Goal: Task Accomplishment & Management: Complete application form

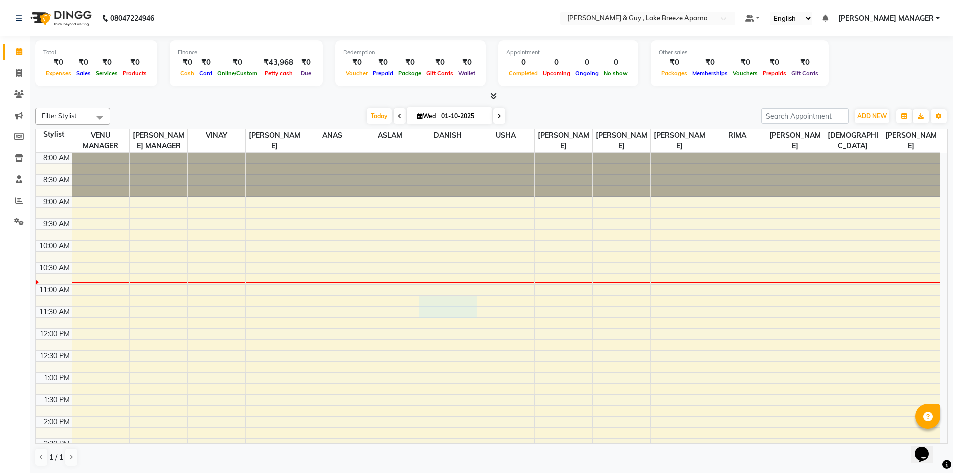
drag, startPoint x: 432, startPoint y: 309, endPoint x: 589, endPoint y: 306, distance: 156.7
click at [589, 306] on tbody "8:00 AM 8:30 AM 9:00 AM 9:30 AM 10:00 AM 10:30 AM 11:00 AM 11:30 AM 12:00 PM 12…" at bounding box center [488, 439] width 905 height 572
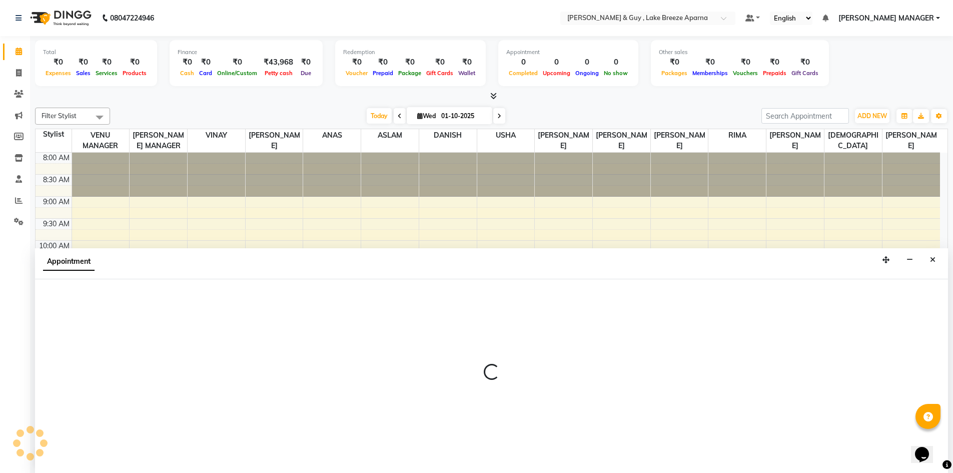
scroll to position [1, 0]
select select "87995"
select select "675"
select select "tentative"
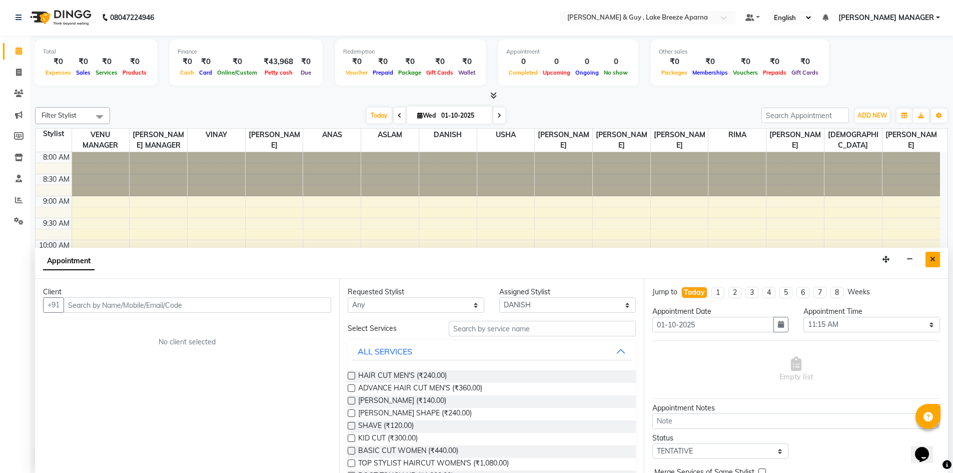
click at [932, 258] on icon "Close" at bounding box center [933, 259] width 6 height 7
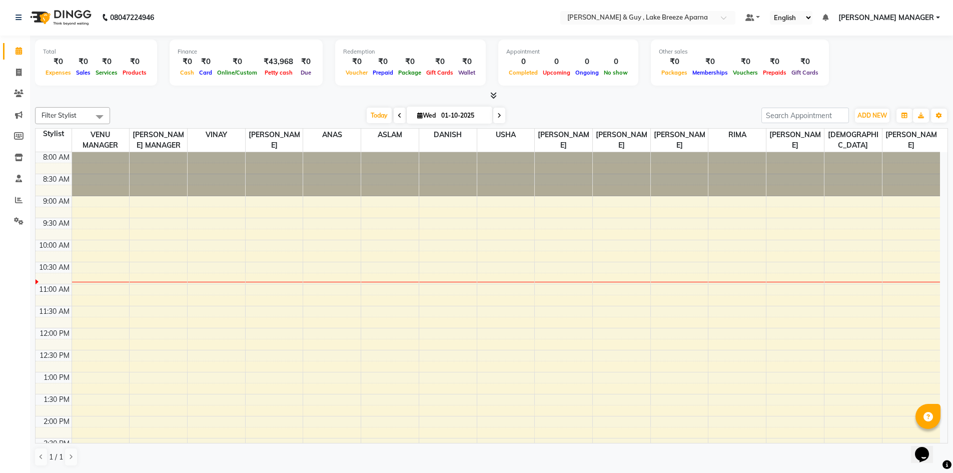
click at [500, 310] on div "8:00 AM 8:30 AM 9:00 AM 9:30 AM 10:00 AM 10:30 AM 11:00 AM 11:30 AM 12:00 PM 12…" at bounding box center [488, 438] width 905 height 572
select select "87996"
select select "tentative"
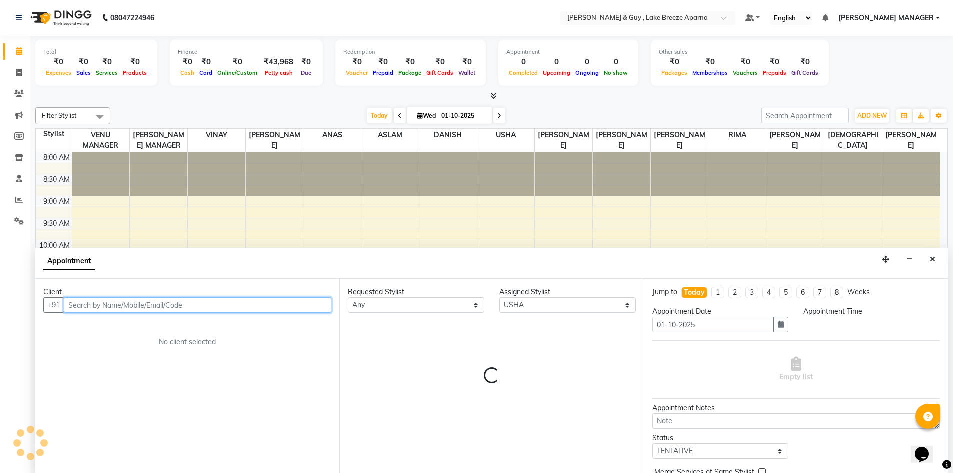
select select "690"
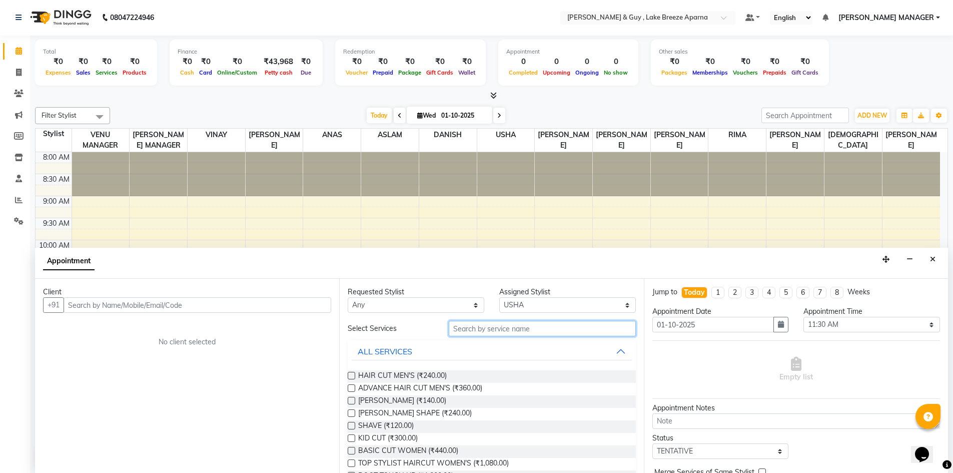
click at [471, 329] on input "text" at bounding box center [542, 329] width 187 height 16
click at [258, 311] on input "text" at bounding box center [198, 305] width 268 height 16
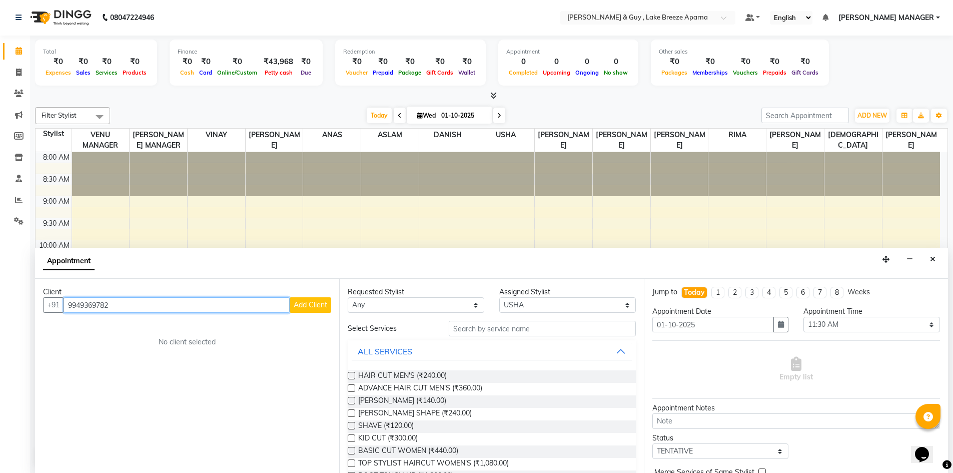
type input "9949369782"
click at [318, 297] on button "Add Client" at bounding box center [311, 305] width 42 height 16
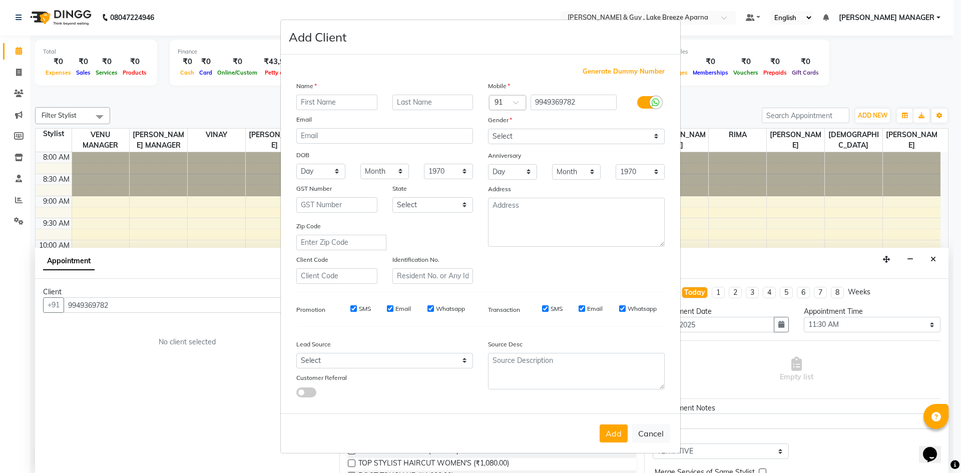
click at [362, 100] on input "text" at bounding box center [336, 103] width 81 height 16
type input "p"
type input "PALLAVI"
drag, startPoint x: 30, startPoint y: 479, endPoint x: 420, endPoint y: 102, distance: 543.4
click at [420, 102] on input "text" at bounding box center [432, 103] width 81 height 16
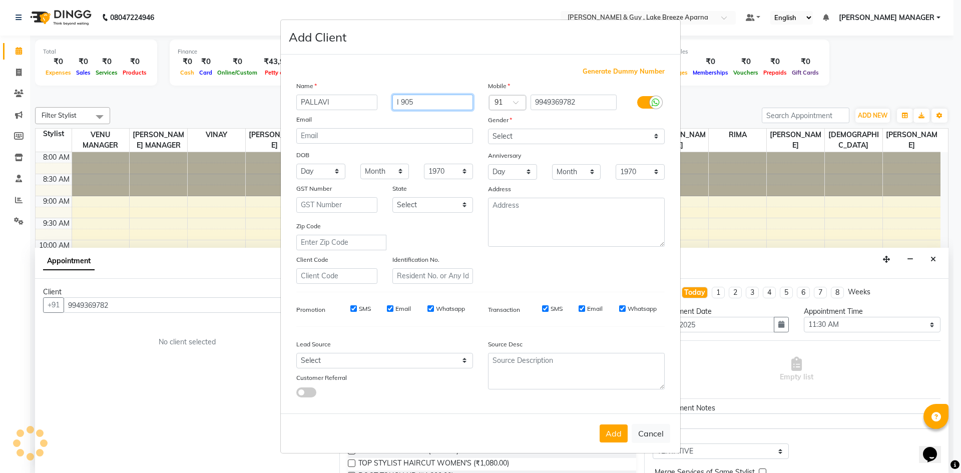
type input "I 905"
click at [575, 144] on div "Mobile Country Code × 91 9949369782 Gender Select [DEMOGRAPHIC_DATA] [DEMOGRAPH…" at bounding box center [577, 182] width 192 height 203
click at [577, 138] on select "Select [DEMOGRAPHIC_DATA] [DEMOGRAPHIC_DATA] Other Prefer Not To Say" at bounding box center [576, 137] width 177 height 16
select select "[DEMOGRAPHIC_DATA]"
click at [488, 129] on select "Select [DEMOGRAPHIC_DATA] [DEMOGRAPHIC_DATA] Other Prefer Not To Say" at bounding box center [576, 137] width 177 height 16
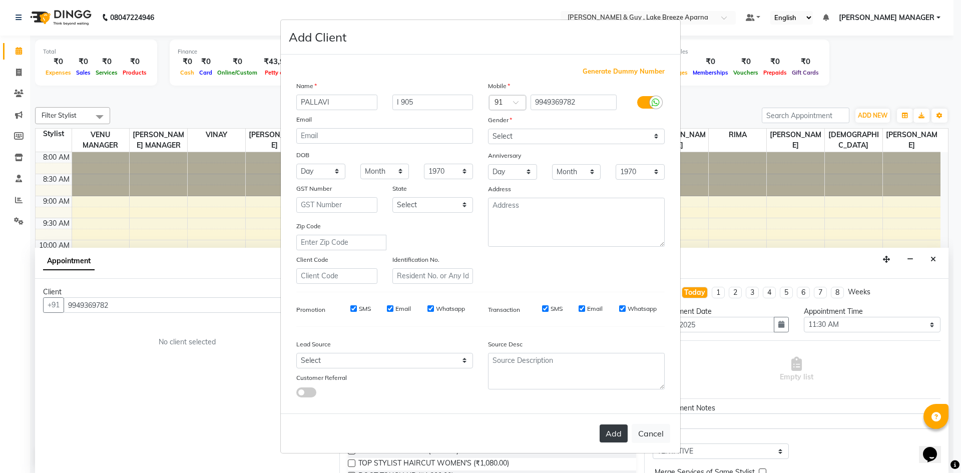
click at [622, 434] on button "Add" at bounding box center [614, 433] width 28 height 18
select select
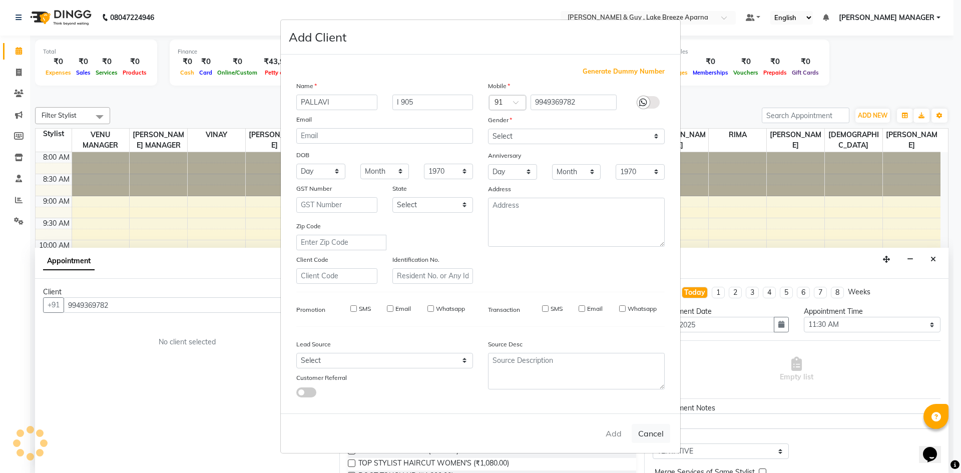
select select
checkbox input "false"
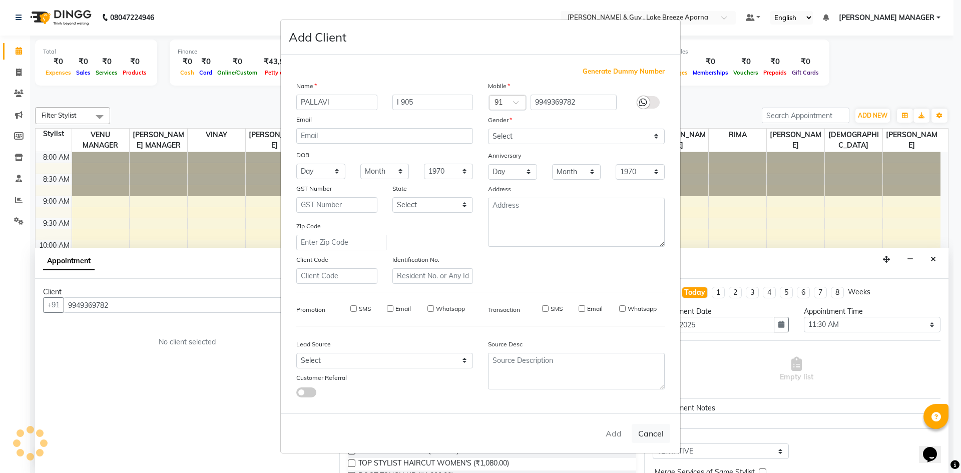
checkbox input "false"
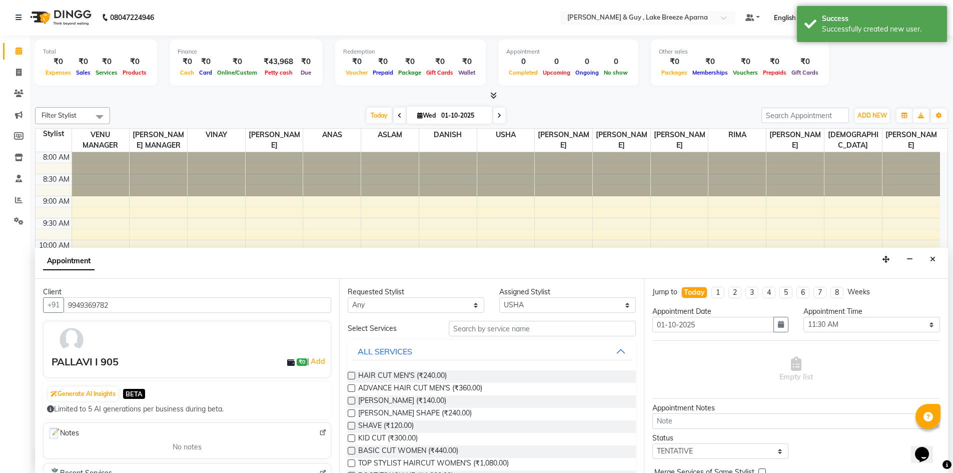
click at [464, 318] on div "Requested Stylist Any ANAS ASLAM [DEMOGRAPHIC_DATA][PERSON_NAME] MANAGER [PERSO…" at bounding box center [491, 376] width 304 height 194
click at [491, 333] on input "text" at bounding box center [542, 329] width 187 height 16
type input "FACIAL"
click at [353, 397] on label at bounding box center [352, 401] width 8 height 8
click at [353, 398] on input "checkbox" at bounding box center [351, 401] width 7 height 7
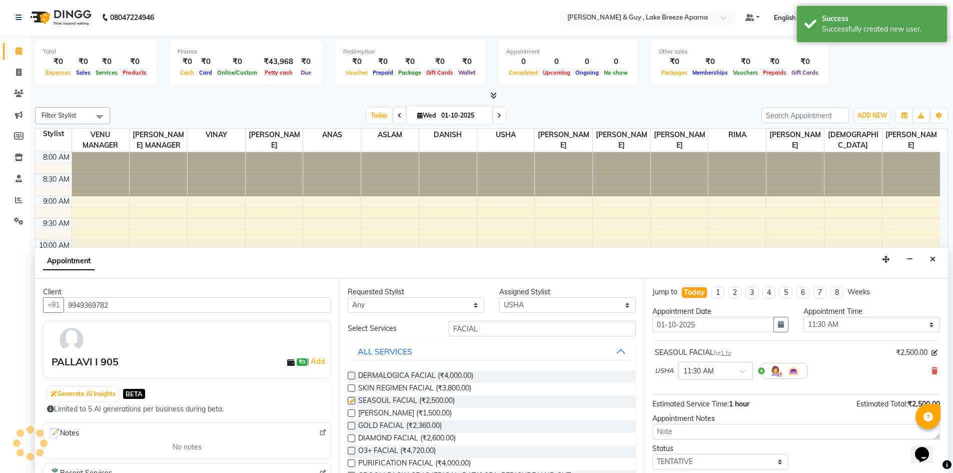
checkbox input "false"
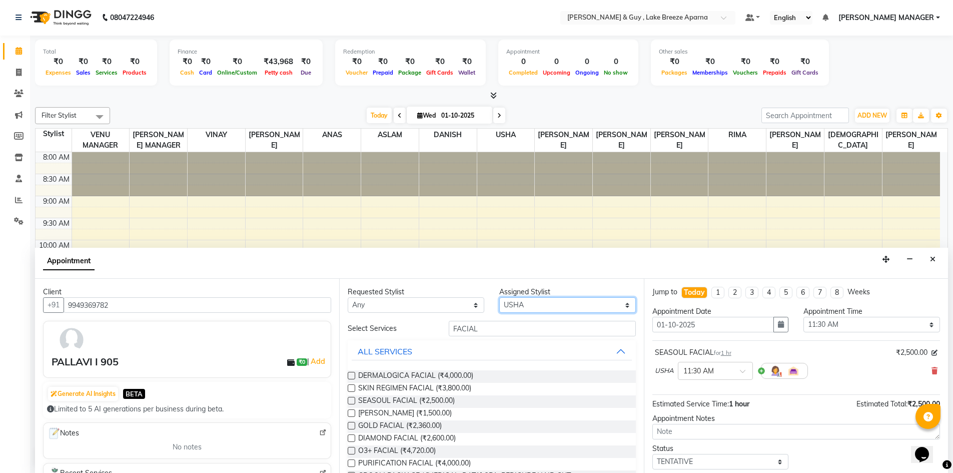
click at [566, 307] on select "Select ANAS ASLAM DANISH [PERSON_NAME] MANAGER [PERSON_NAME] [PERSON_NAME] [PER…" at bounding box center [568, 305] width 137 height 16
select select "88973"
click at [500, 297] on select "Select ANAS ASLAM DANISH [PERSON_NAME] MANAGER [PERSON_NAME] [PERSON_NAME] [PER…" at bounding box center [568, 305] width 137 height 16
click at [512, 328] on input "FACIAL" at bounding box center [542, 329] width 187 height 16
drag, startPoint x: 490, startPoint y: 326, endPoint x: 484, endPoint y: 326, distance: 6.0
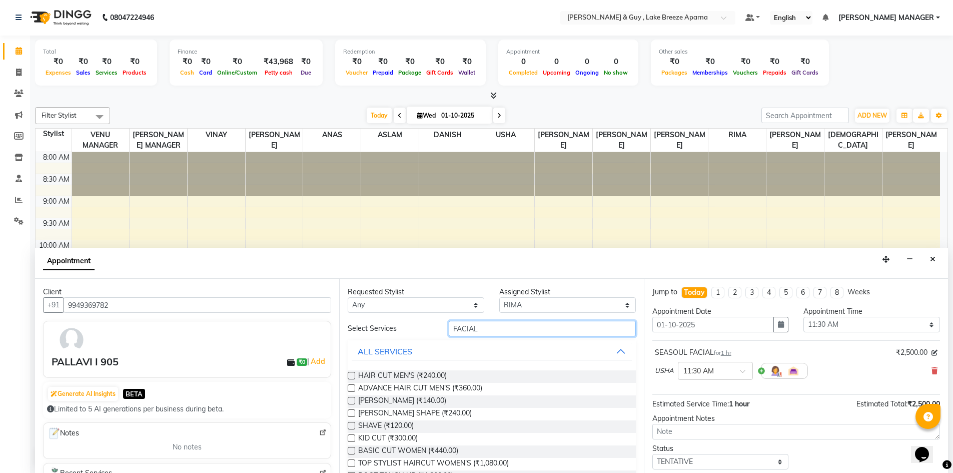
click at [484, 326] on input "FACIAL" at bounding box center [542, 329] width 187 height 16
type input "FACIAL"
click at [351, 398] on label at bounding box center [352, 401] width 8 height 8
click at [351, 398] on input "checkbox" at bounding box center [351, 401] width 7 height 7
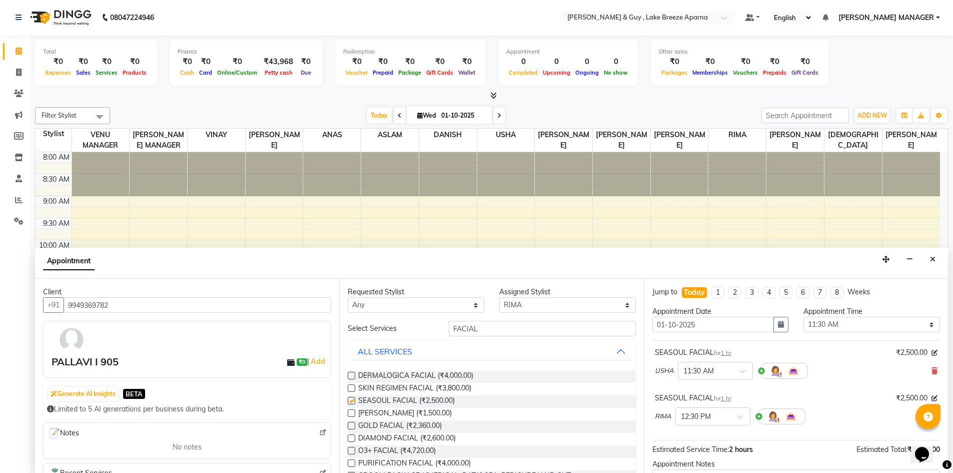
checkbox input "false"
click at [738, 417] on span at bounding box center [744, 419] width 13 height 11
click at [705, 458] on div "11:30 AM" at bounding box center [713, 460] width 74 height 19
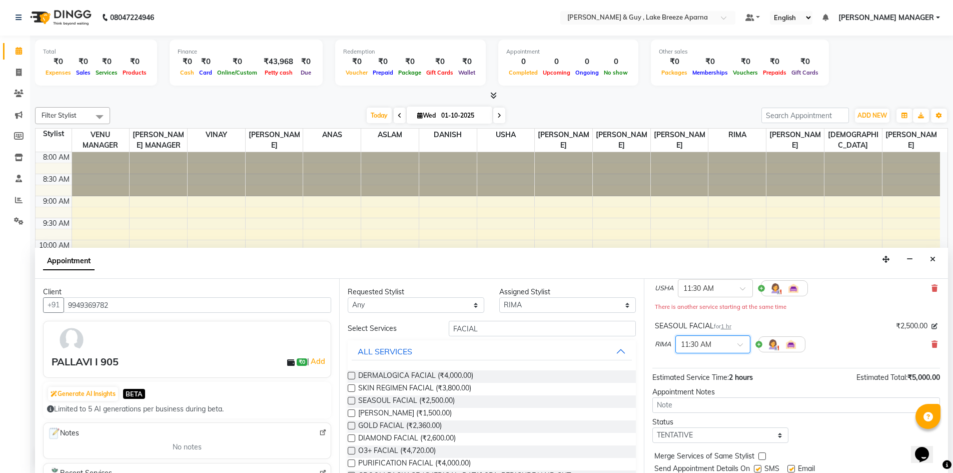
scroll to position [116, 0]
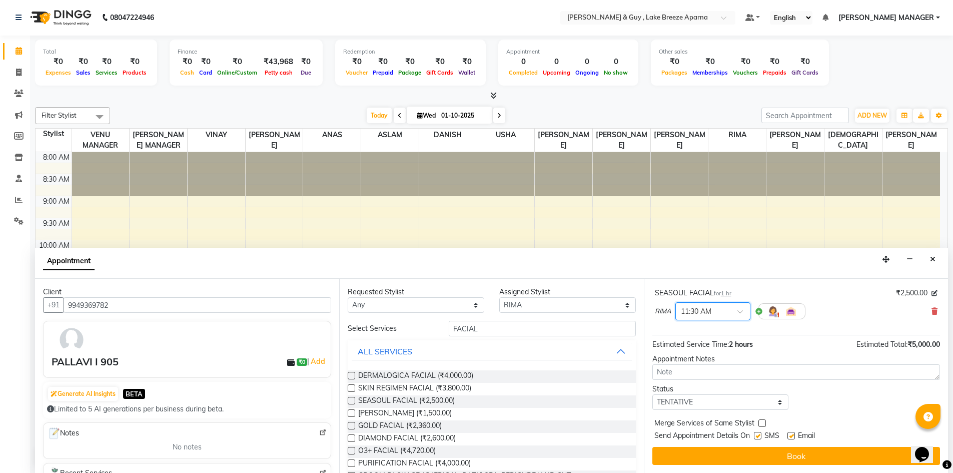
click at [791, 434] on label at bounding box center [792, 436] width 8 height 8
click at [791, 434] on input "checkbox" at bounding box center [791, 436] width 7 height 7
checkbox input "false"
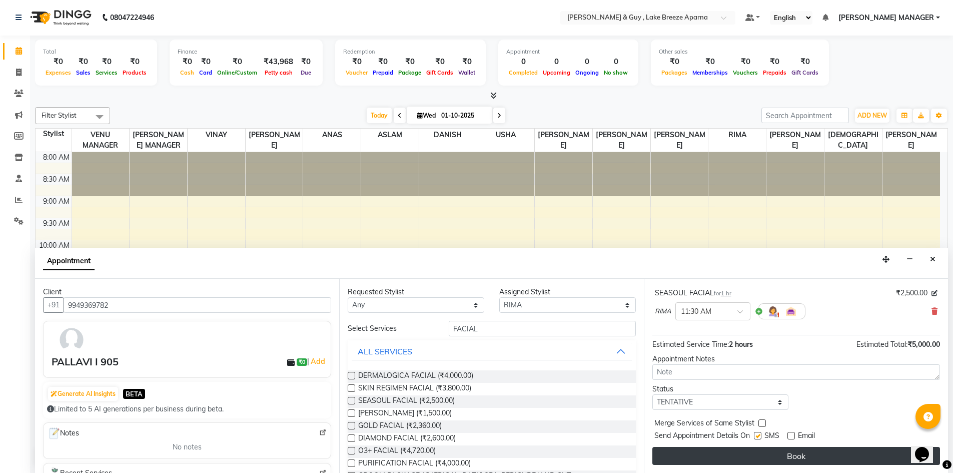
click at [788, 453] on button "Book" at bounding box center [797, 456] width 288 height 18
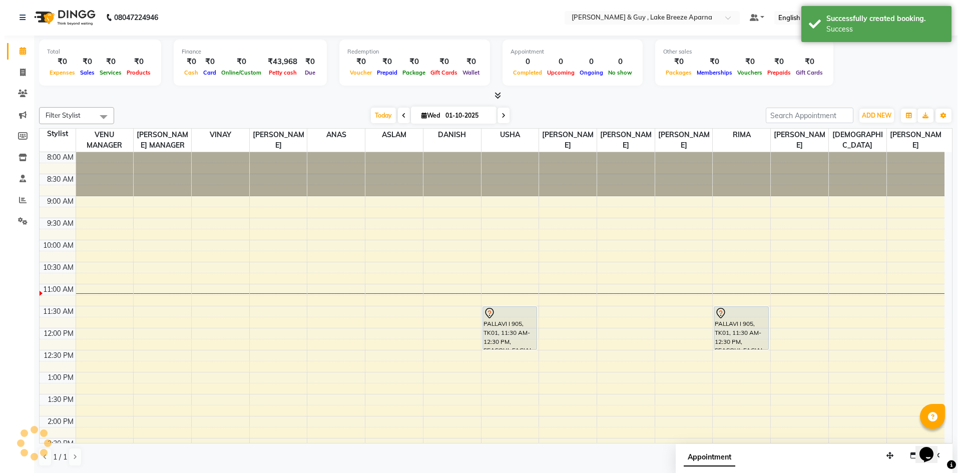
scroll to position [0, 0]
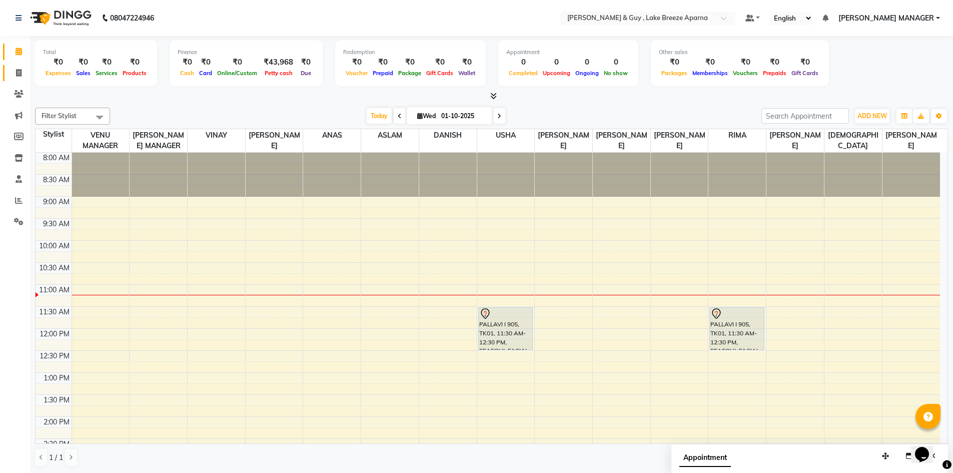
click at [17, 78] on span at bounding box center [19, 74] width 18 height 12
select select "service"
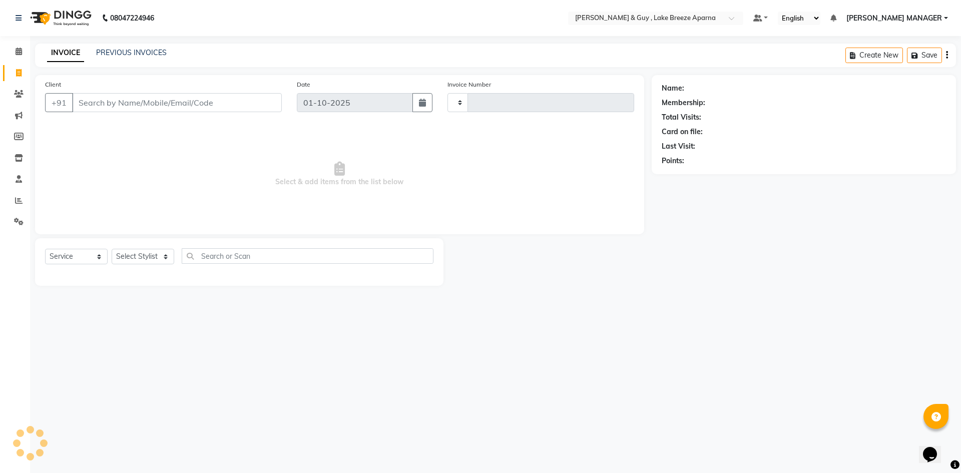
type input "0862"
select select "8690"
